Goal: Find specific page/section

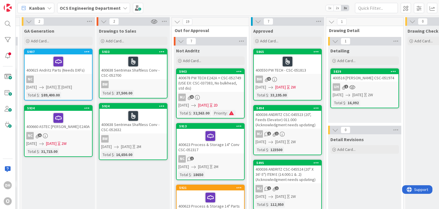
scroll to position [0, 234]
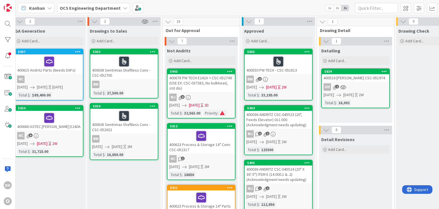
click at [208, 77] on div "400678 PW TECH E242A = CSC-052749 (USE EX: CSC-037383, No bulkhead, std dis)" at bounding box center [201, 83] width 67 height 18
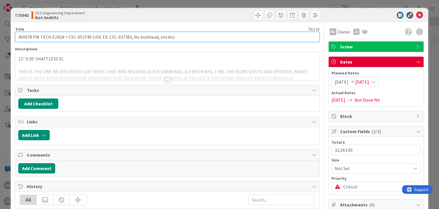
drag, startPoint x: 31, startPoint y: 37, endPoint x: 11, endPoint y: 39, distance: 20.4
drag, startPoint x: 67, startPoint y: 38, endPoint x: 89, endPoint y: 36, distance: 22.9
click at [89, 36] on input "400678 PW TECH E242A = CSC-052749 (USE EX: CSC-037383, No bulkhead, std dis)" at bounding box center [167, 37] width 304 height 10
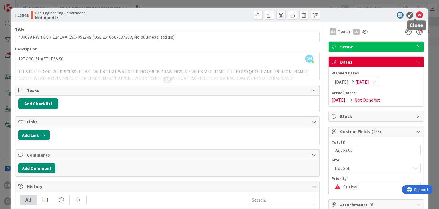
click at [416, 17] on icon at bounding box center [419, 15] width 7 height 7
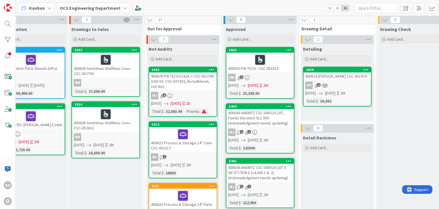
scroll to position [0, 253]
